Goal: Task Accomplishment & Management: Manage account settings

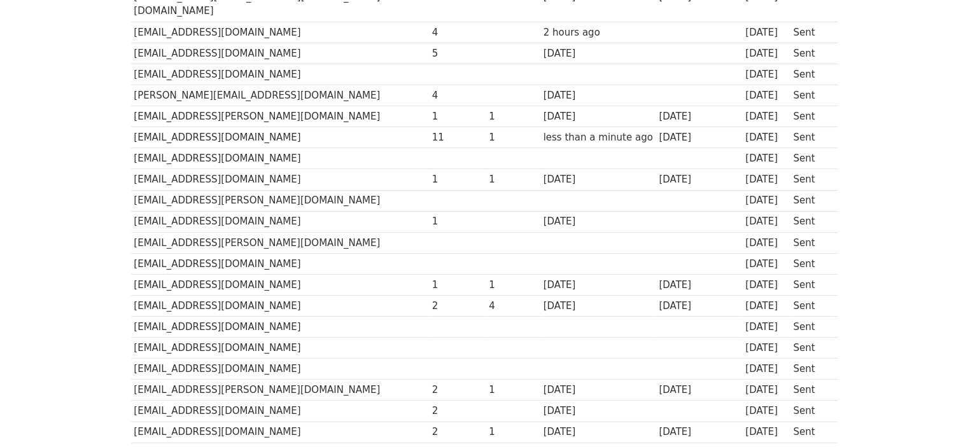
click at [114, 141] on body "MergeMail Campaigns Templates Reports Open Gmail Daily emails left: 2 Help abdu…" at bounding box center [484, 349] width 968 height 1151
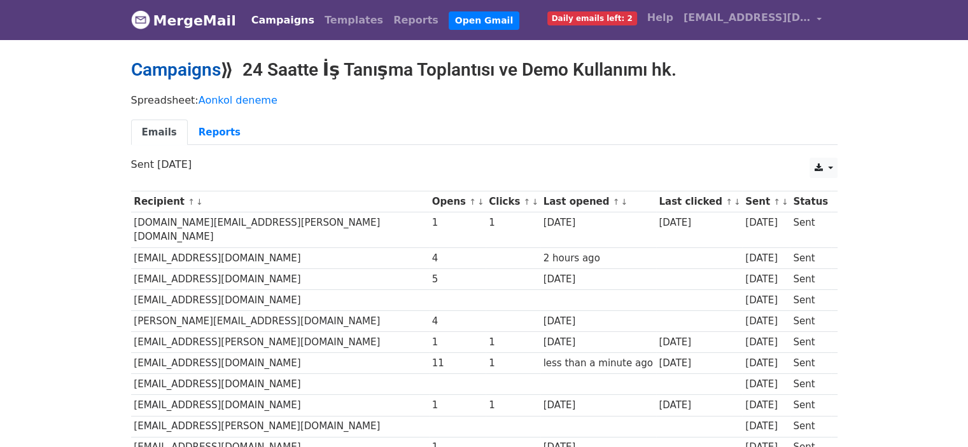
click at [185, 69] on link "Campaigns" at bounding box center [176, 69] width 90 height 21
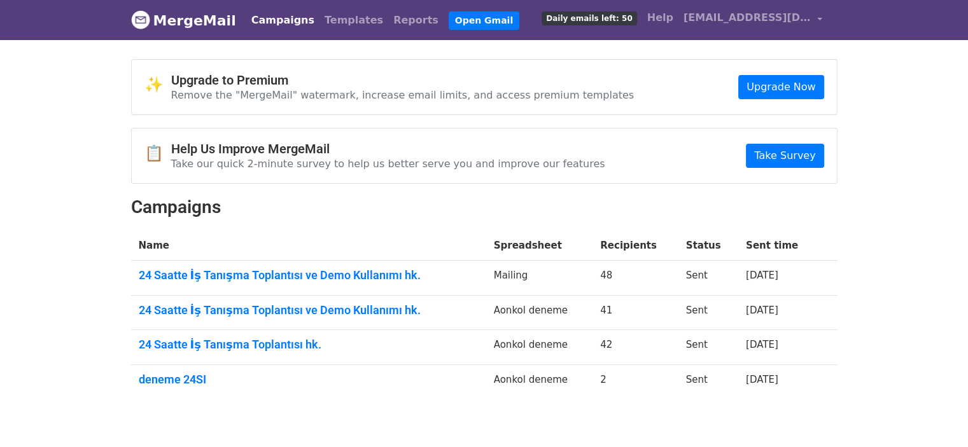
click at [246, 265] on td "24 Saatte İş Tanışma Toplantısı ve Demo Kullanımı hk." at bounding box center [308, 278] width 355 height 35
click at [248, 274] on link "24 Saatte İş Tanışma Toplantısı ve Demo Kullanımı hk." at bounding box center [309, 276] width 340 height 14
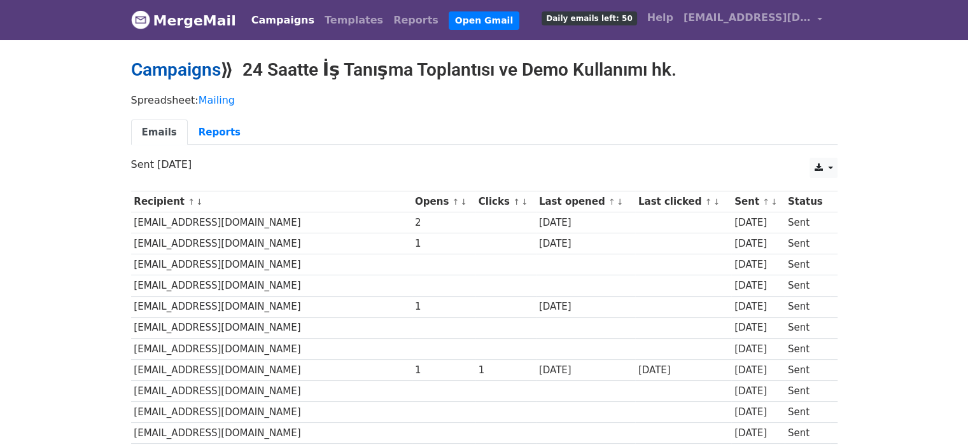
click at [201, 74] on link "Campaigns" at bounding box center [176, 69] width 90 height 21
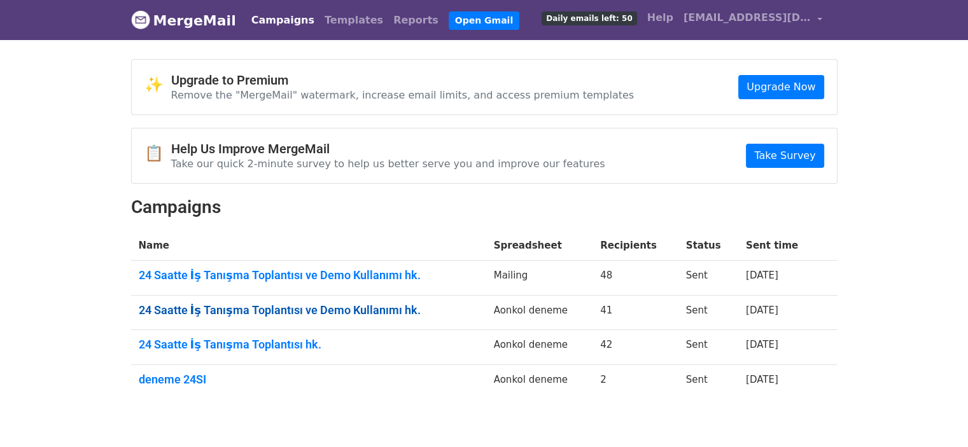
click at [295, 314] on link "24 Saatte İş Tanışma Toplantısı ve Demo Kullanımı hk." at bounding box center [309, 311] width 340 height 14
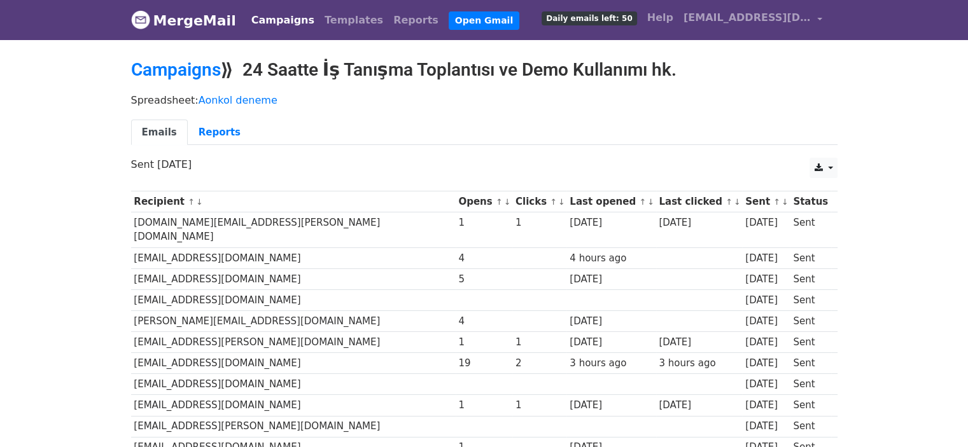
click at [180, 27] on link "MergeMail" at bounding box center [183, 20] width 105 height 27
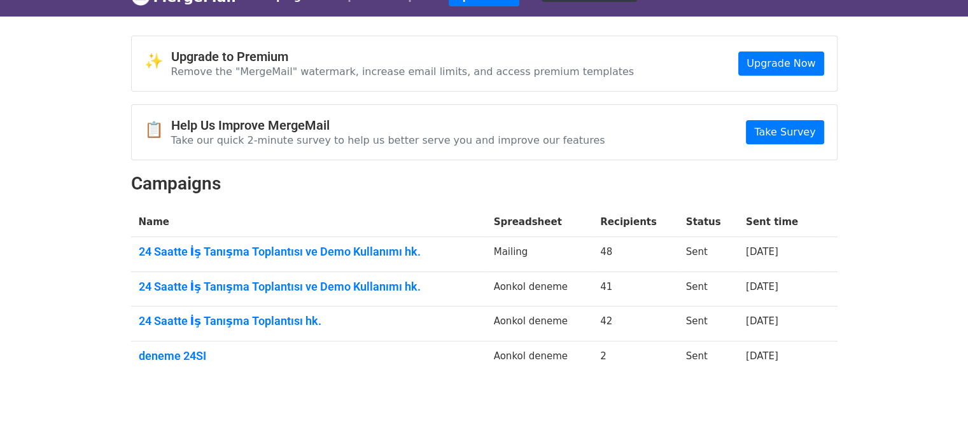
scroll to position [25, 0]
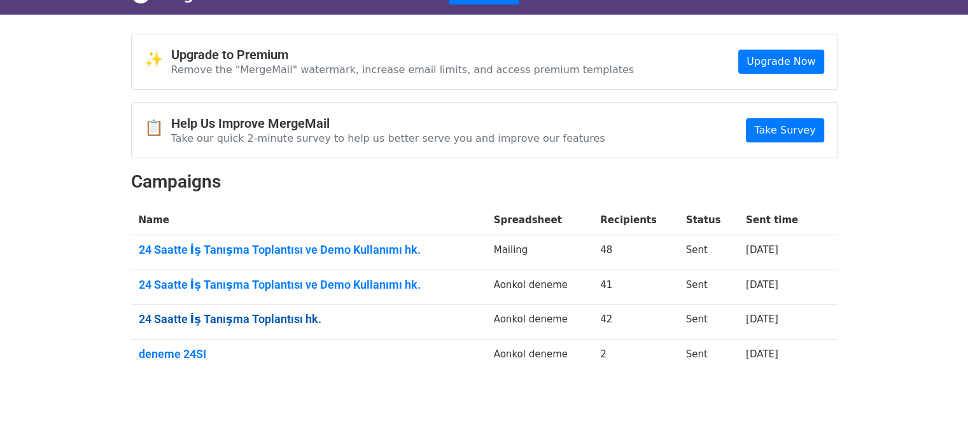
click at [305, 315] on link "24 Saatte İş Tanışma Toplantısı hk." at bounding box center [309, 319] width 340 height 14
